Goal: Task Accomplishment & Management: Complete application form

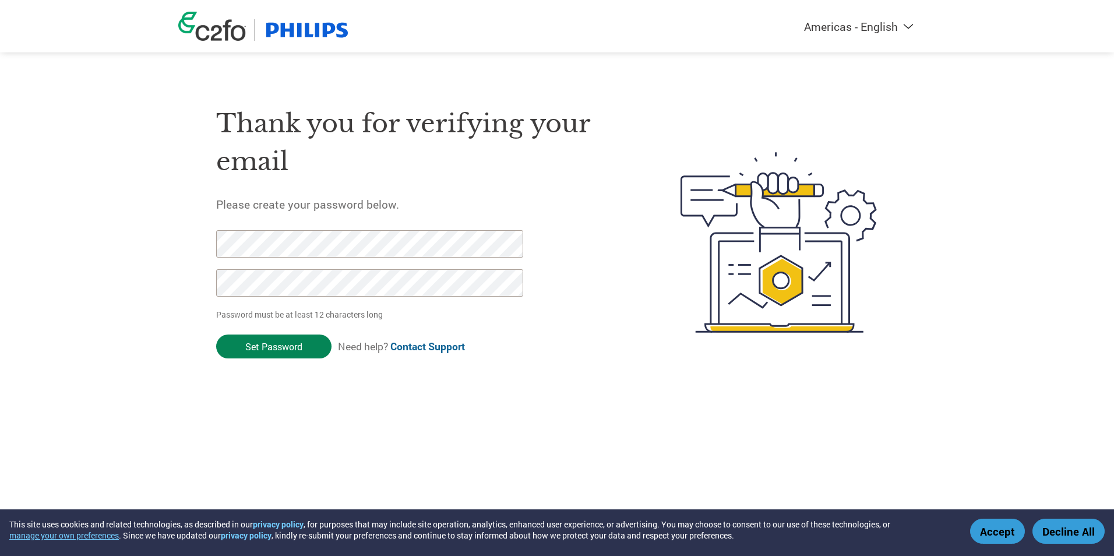
click at [270, 343] on input "Set Password" at bounding box center [273, 346] width 115 height 24
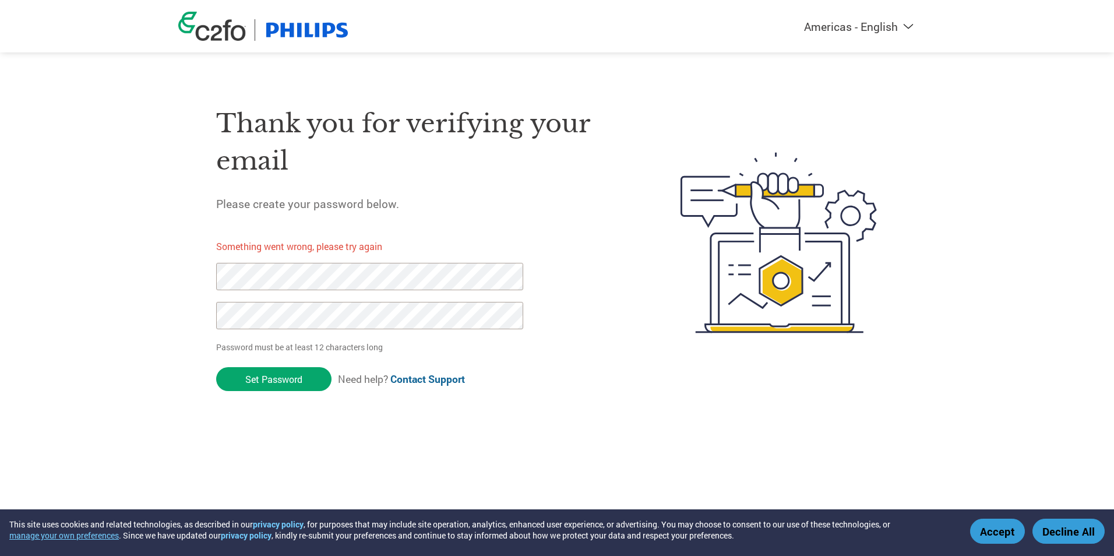
click at [882, 30] on select "Americas - English Américas - Español [GEOGRAPHIC_DATA] - Português [GEOGRAPHIC…" at bounding box center [786, 26] width 270 height 15
click at [726, 19] on select "Americas - English Américas - Español [GEOGRAPHIC_DATA] - Português [GEOGRAPHIC…" at bounding box center [786, 26] width 270 height 15
click at [181, 280] on div "Thank you for verifying your email Please create your password below. Something…" at bounding box center [556, 242] width 757 height 309
click at [170, 328] on div "Americas - English Américas - Español [GEOGRAPHIC_DATA] - Português Amériques -…" at bounding box center [557, 195] width 1114 height 391
click at [279, 382] on input "Set Password" at bounding box center [273, 379] width 115 height 24
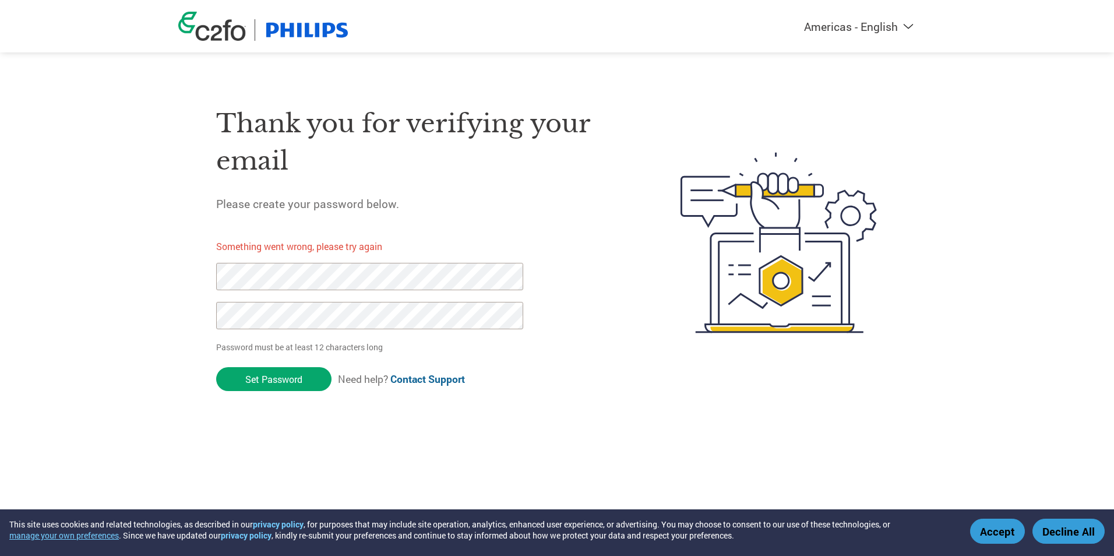
click at [415, 377] on link "Contact Support" at bounding box center [427, 378] width 75 height 13
click at [422, 379] on link "Contact Support" at bounding box center [427, 378] width 75 height 13
click at [440, 378] on link "Contact Support" at bounding box center [427, 378] width 75 height 13
click at [1065, 534] on button "Decline All" at bounding box center [1068, 530] width 72 height 25
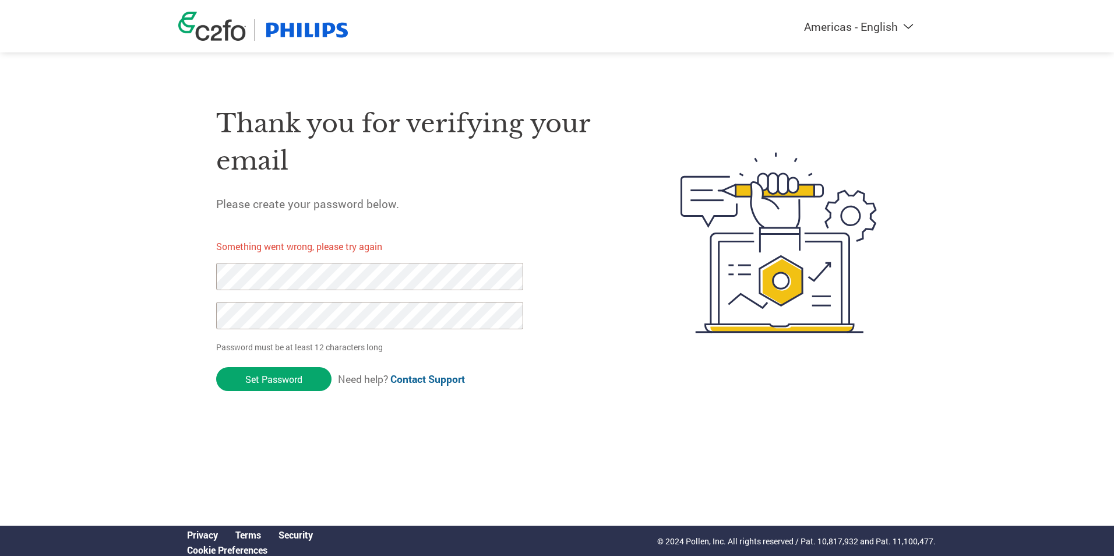
click at [436, 379] on link "Contact Support" at bounding box center [427, 378] width 75 height 13
